Goal: Check status

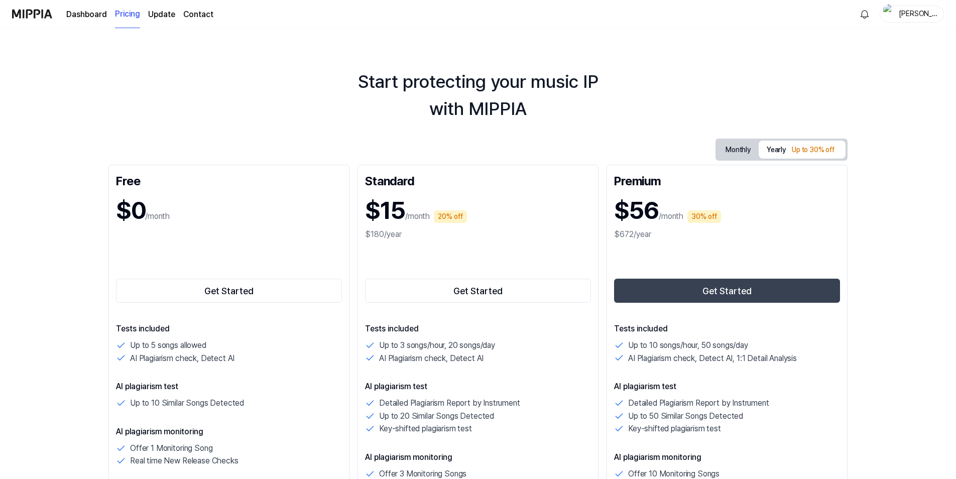
click at [918, 12] on div "todd" at bounding box center [918, 13] width 39 height 11
click at [844, 73] on link "Account" at bounding box center [880, 75] width 116 height 11
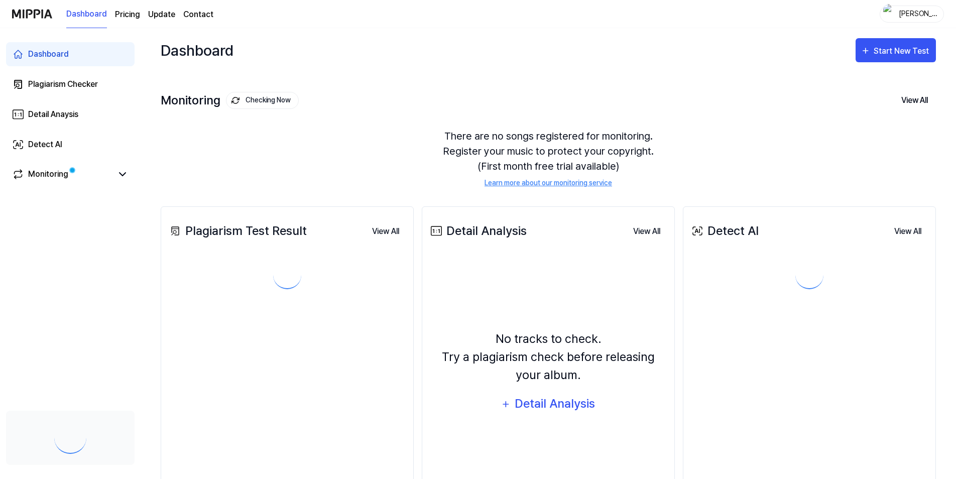
click at [78, 13] on link "Dashboard" at bounding box center [86, 15] width 41 height 28
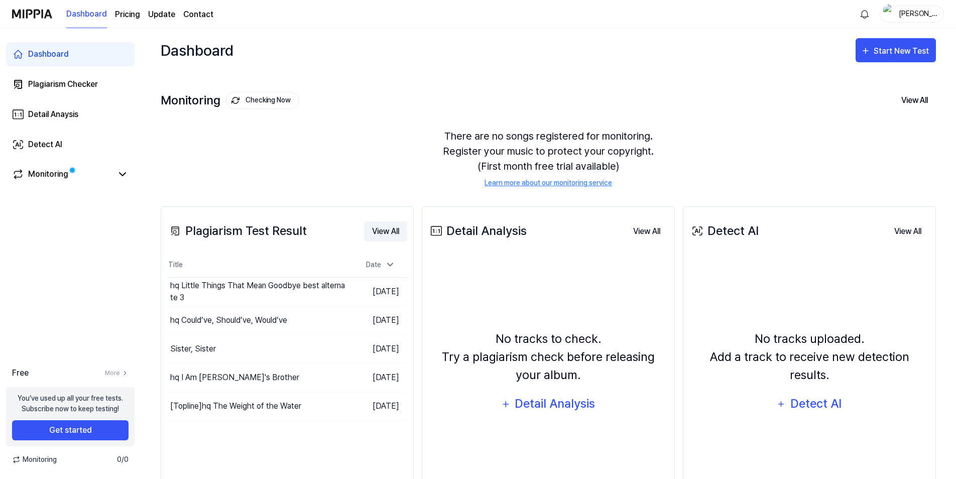
click at [385, 233] on button "View All" at bounding box center [385, 231] width 43 height 20
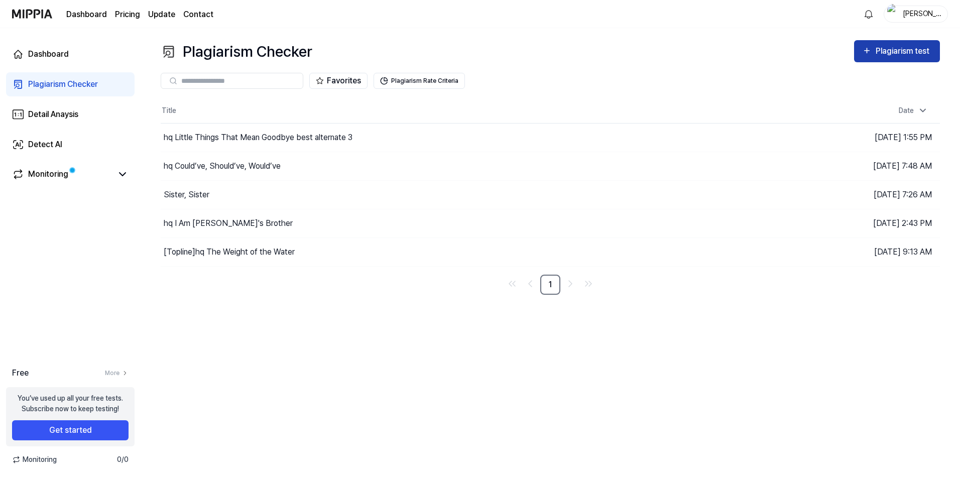
click at [885, 56] on div "Plagiarism test" at bounding box center [904, 51] width 56 height 13
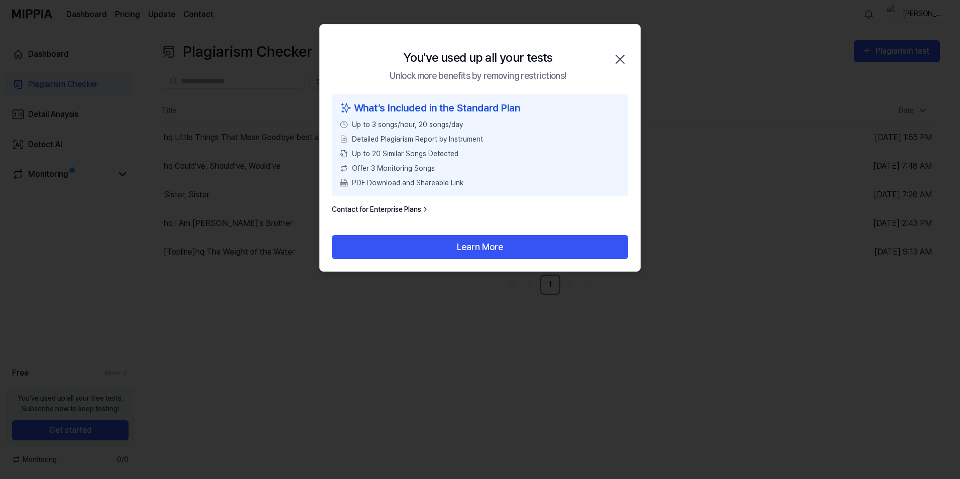
click at [619, 57] on icon "button" at bounding box center [620, 59] width 16 height 16
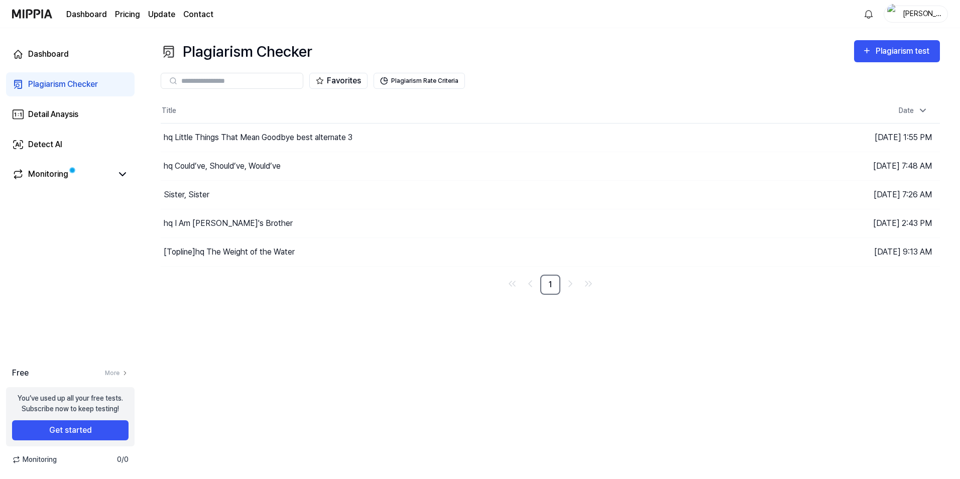
click at [917, 14] on div "todd" at bounding box center [922, 13] width 39 height 11
click at [846, 93] on button "Log out" at bounding box center [884, 91] width 116 height 11
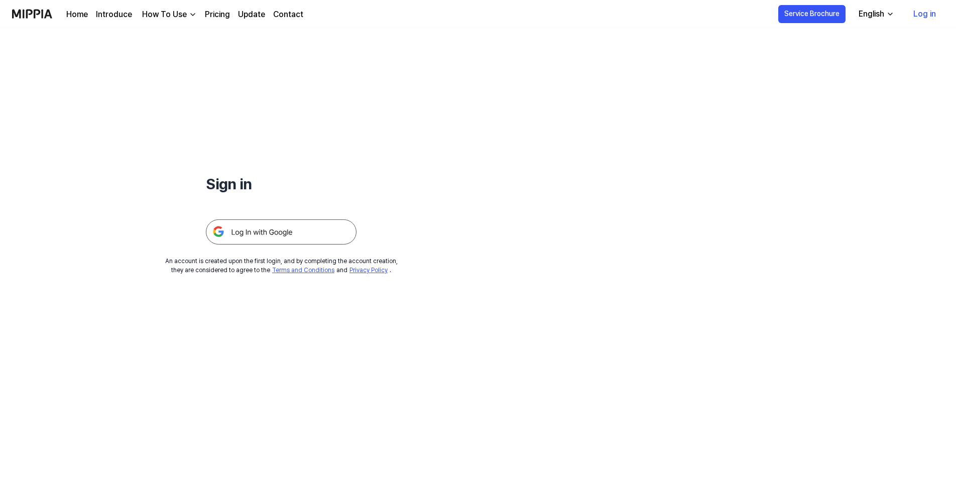
click at [924, 19] on link "Log in" at bounding box center [925, 14] width 39 height 28
click at [267, 234] on img at bounding box center [281, 231] width 151 height 25
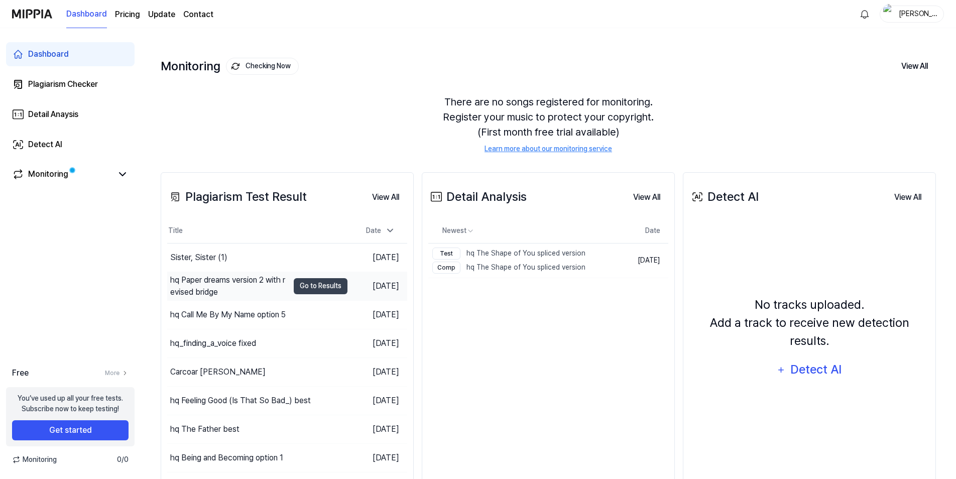
scroll to position [89, 0]
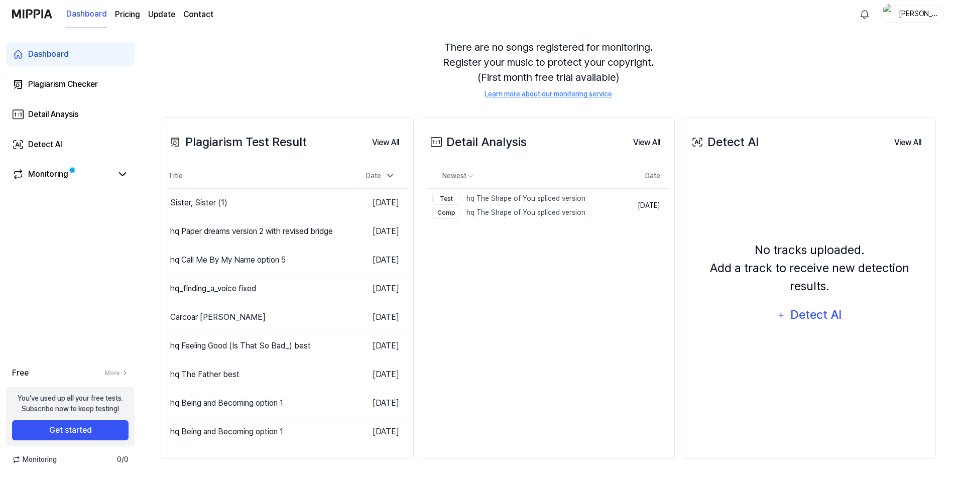
click at [923, 11] on div "eric" at bounding box center [918, 13] width 39 height 11
click at [844, 88] on button "Log out" at bounding box center [880, 91] width 116 height 11
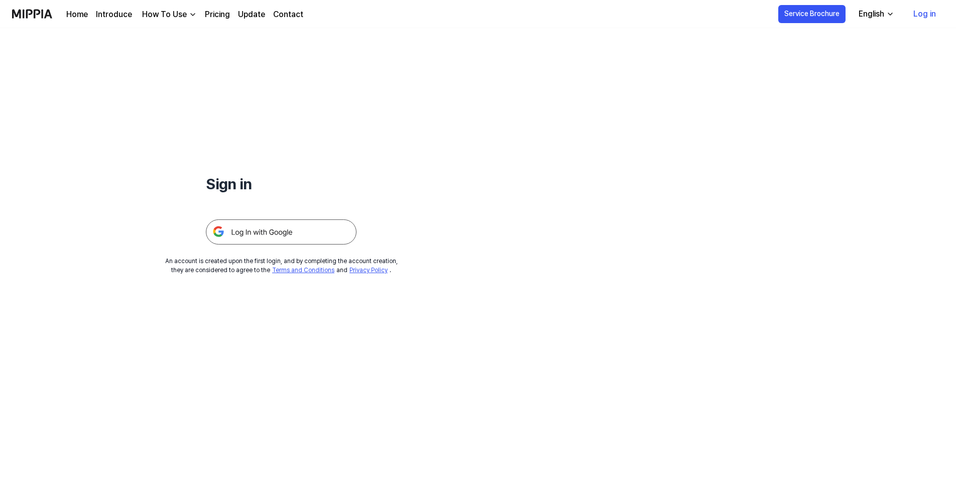
click at [917, 17] on link "Log in" at bounding box center [925, 14] width 39 height 28
click at [261, 234] on img at bounding box center [281, 231] width 151 height 25
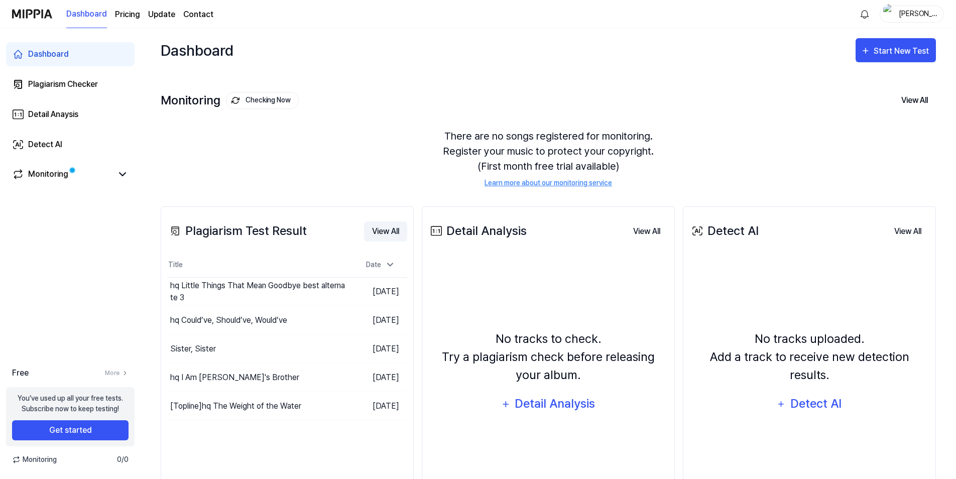
click at [394, 233] on button "View All" at bounding box center [385, 231] width 43 height 20
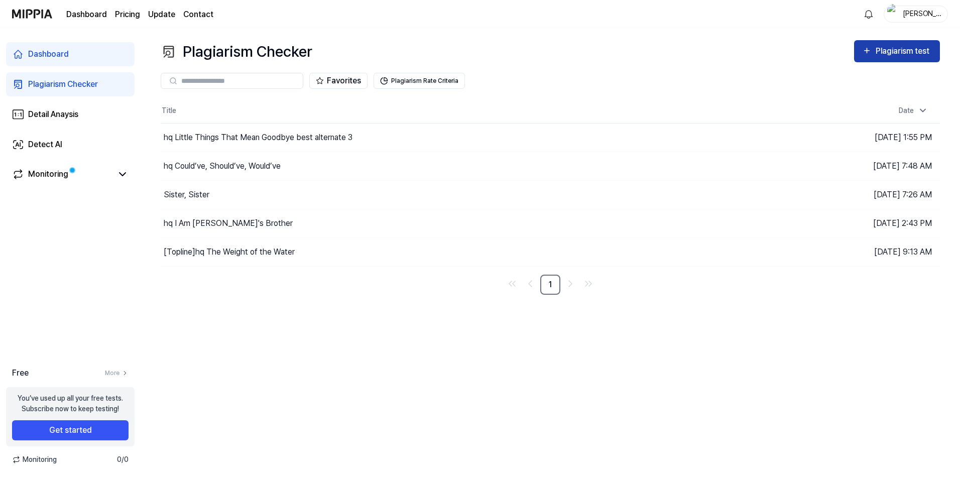
click at [923, 47] on div "Plagiarism test" at bounding box center [904, 51] width 56 height 13
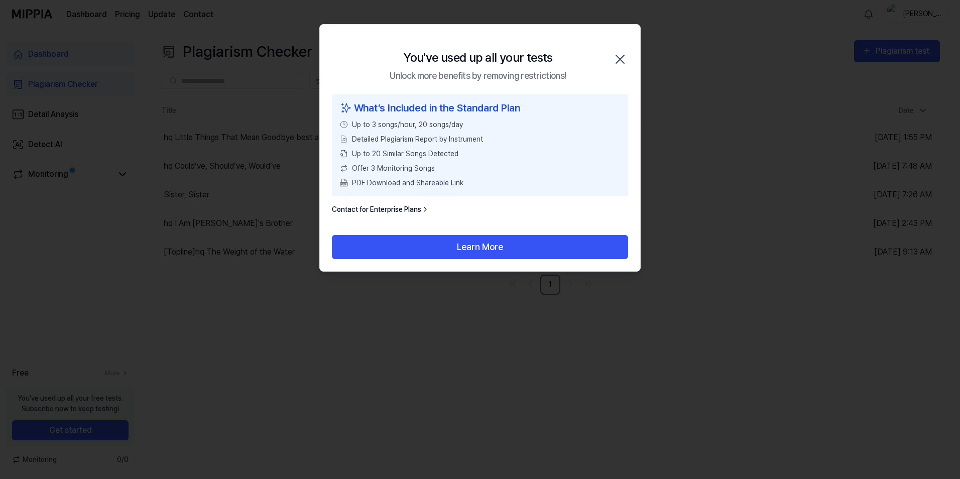
click at [621, 55] on icon "button" at bounding box center [620, 59] width 16 height 16
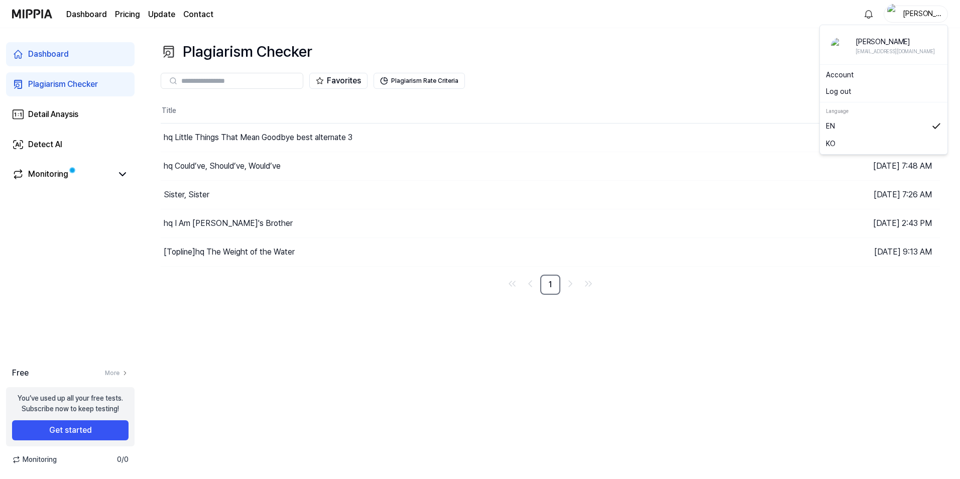
click at [920, 18] on div "todd" at bounding box center [922, 13] width 39 height 11
click at [848, 93] on button "Log out" at bounding box center [884, 91] width 116 height 11
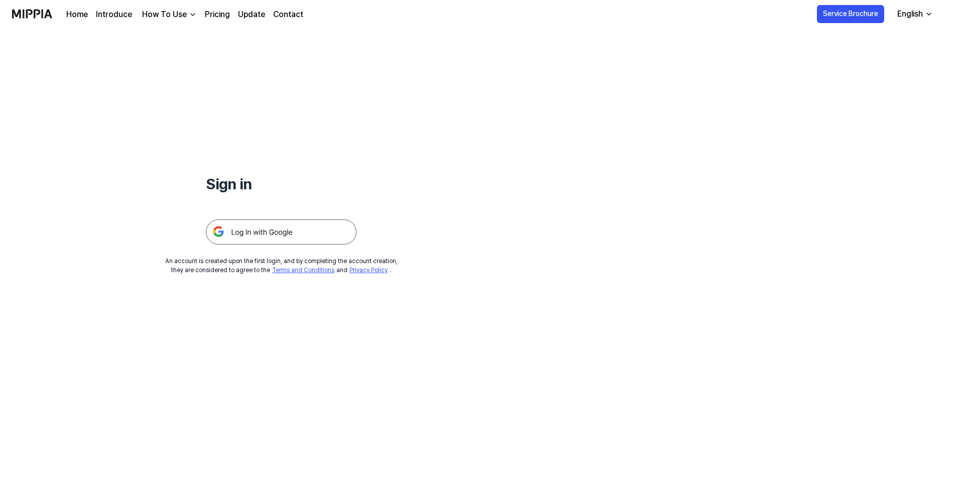
click at [285, 229] on img at bounding box center [281, 231] width 151 height 25
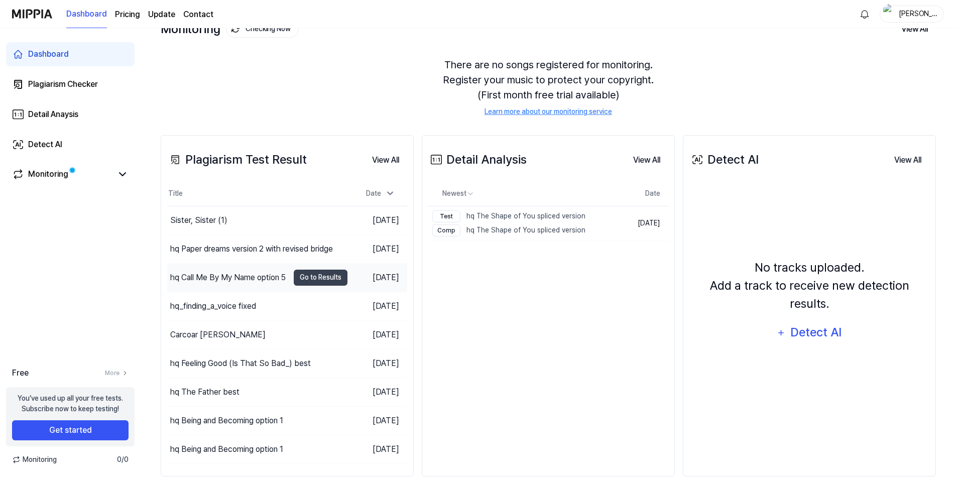
scroll to position [89, 0]
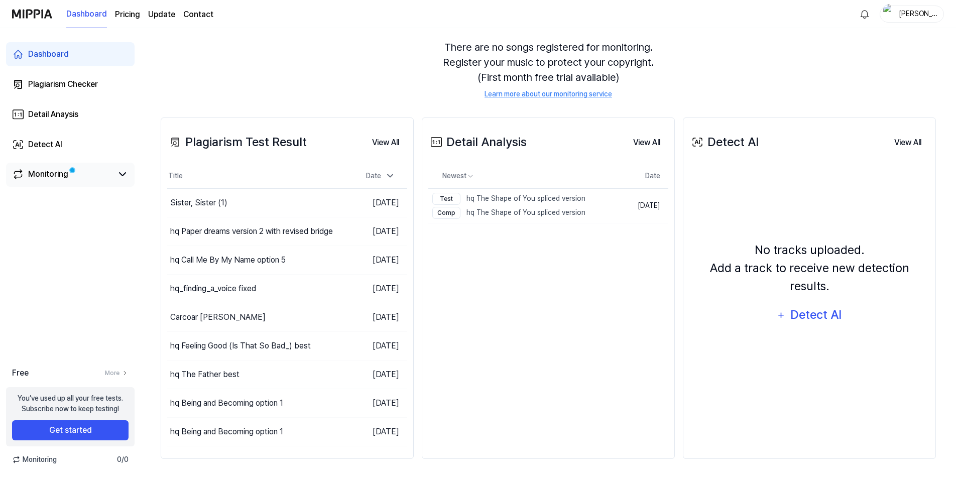
click at [41, 175] on div "Monitoring" at bounding box center [48, 174] width 40 height 12
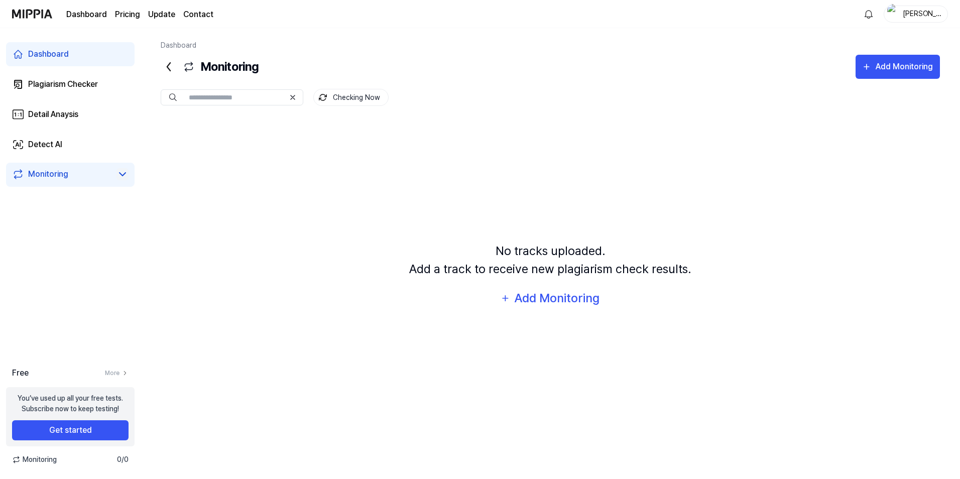
click at [122, 178] on icon at bounding box center [123, 174] width 12 height 12
click at [60, 81] on div "Plagiarism Checker" at bounding box center [63, 84] width 70 height 12
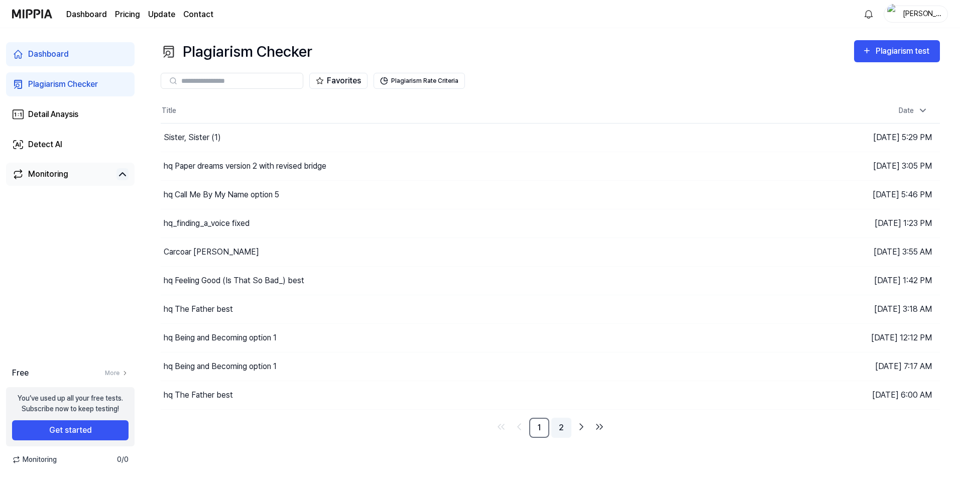
click at [567, 426] on link "2" at bounding box center [561, 428] width 20 height 20
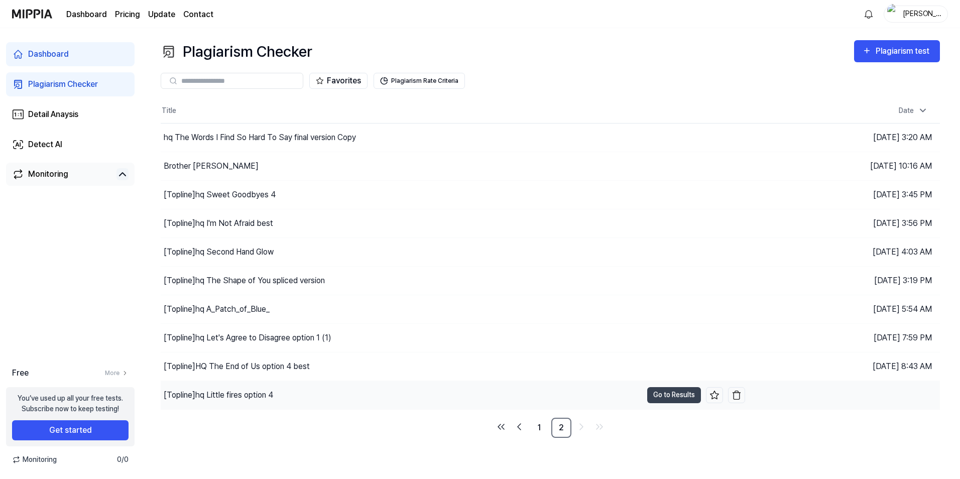
click at [243, 395] on div "[Topline] hq Little fires option 4" at bounding box center [218, 395] width 109 height 12
click at [669, 398] on button "Go to Results" at bounding box center [674, 395] width 54 height 16
click at [674, 369] on button "Go to Results" at bounding box center [674, 367] width 54 height 16
